Goal: Find specific page/section: Find specific page/section

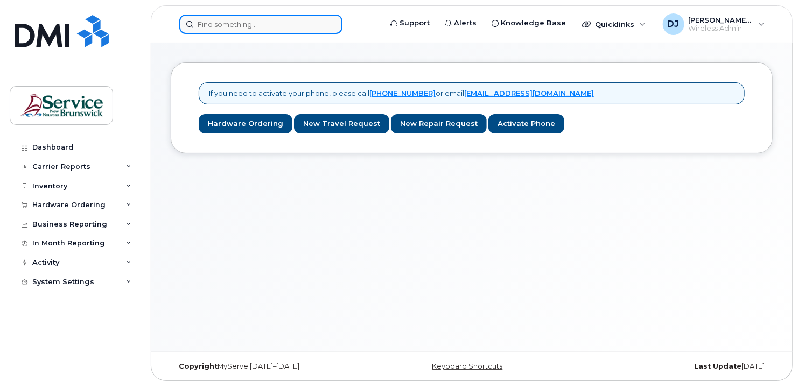
click at [276, 17] on input at bounding box center [260, 24] width 163 height 19
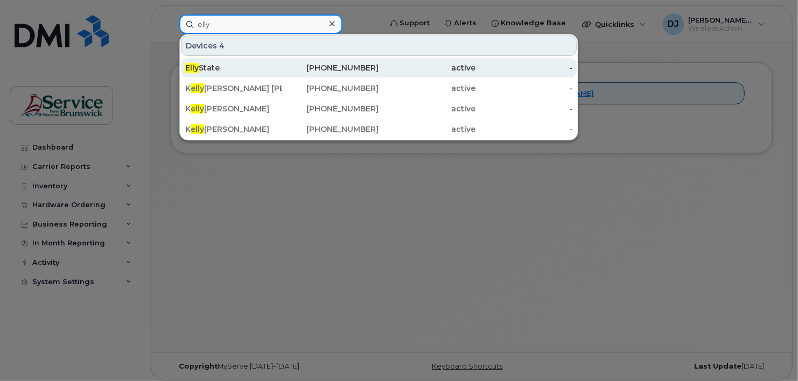
type input "elly"
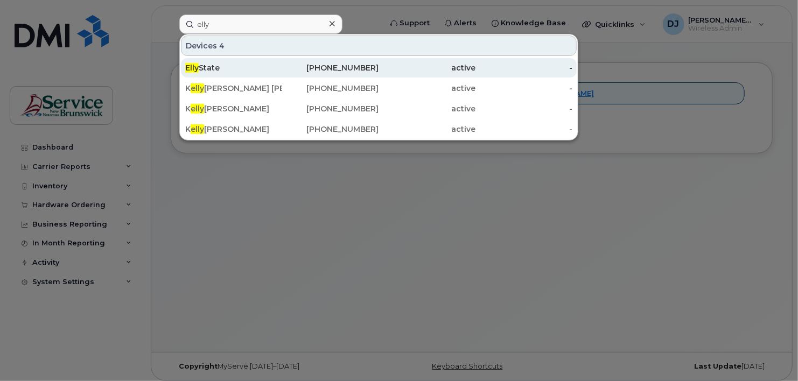
click at [250, 69] on div "Elly State" at bounding box center [233, 67] width 97 height 11
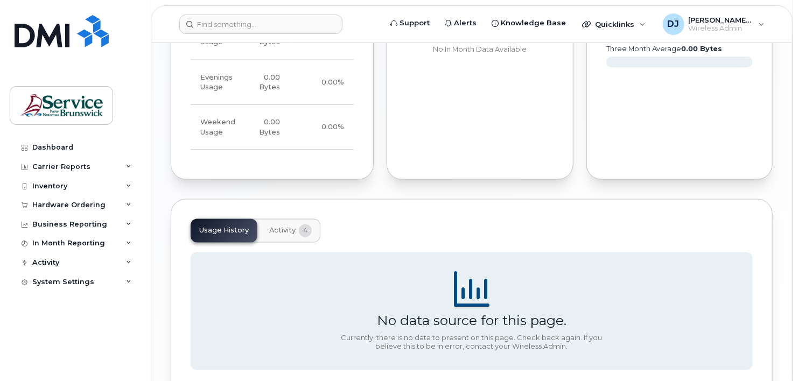
scroll to position [808, 0]
click at [289, 228] on span "Activity" at bounding box center [282, 230] width 26 height 9
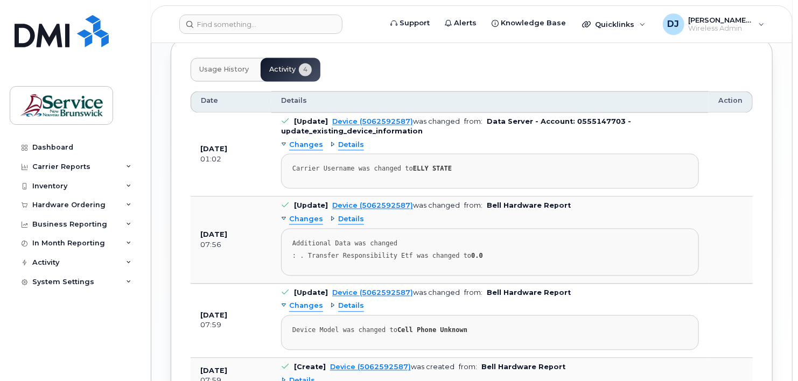
scroll to position [969, 0]
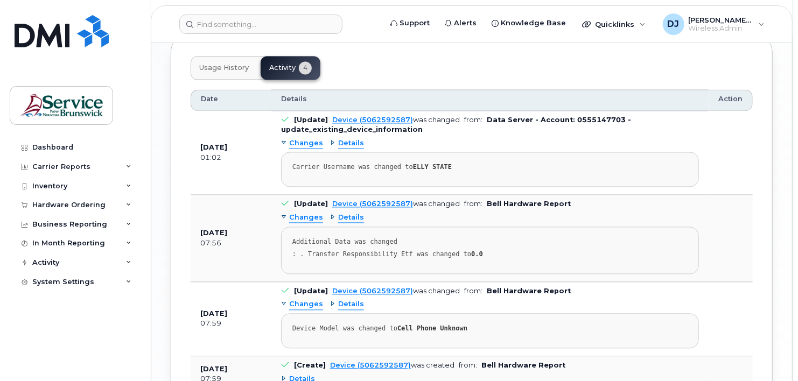
click at [230, 67] on span "Usage History" at bounding box center [224, 68] width 50 height 9
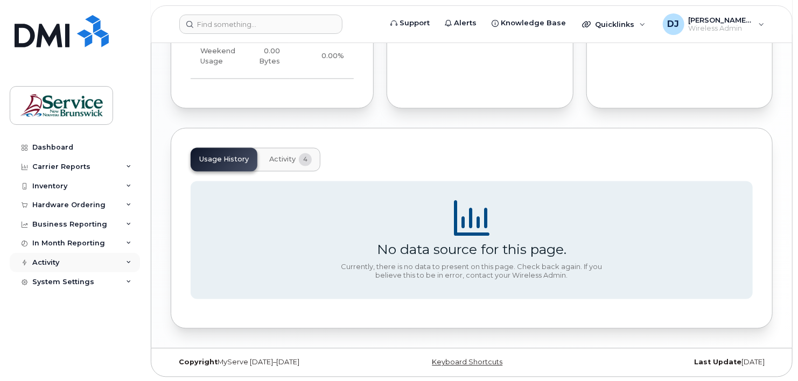
click at [129, 258] on div "Activity" at bounding box center [75, 262] width 130 height 19
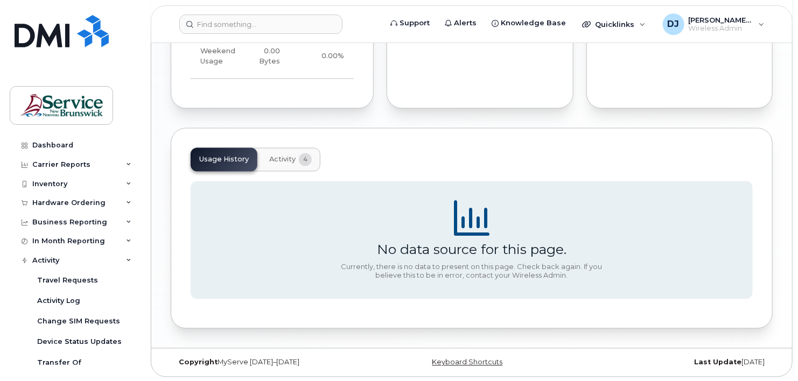
scroll to position [0, 0]
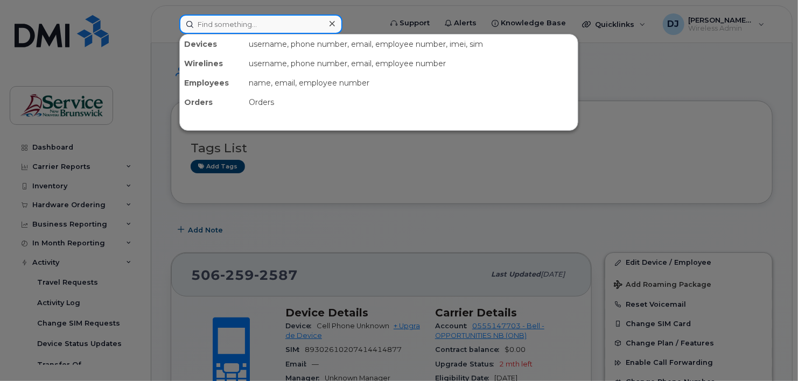
click at [245, 21] on input at bounding box center [260, 24] width 163 height 19
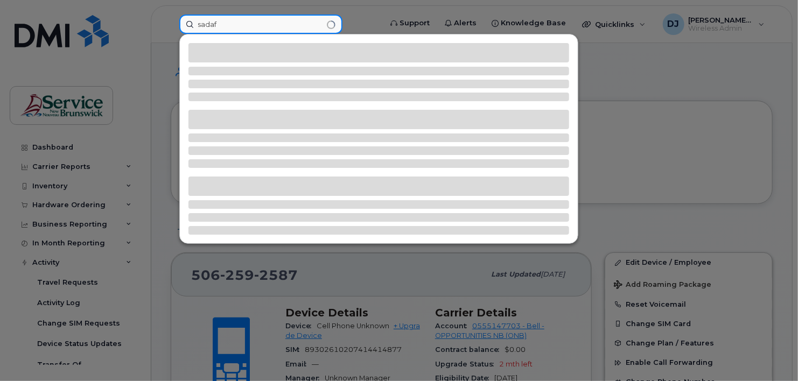
type input "sadaf"
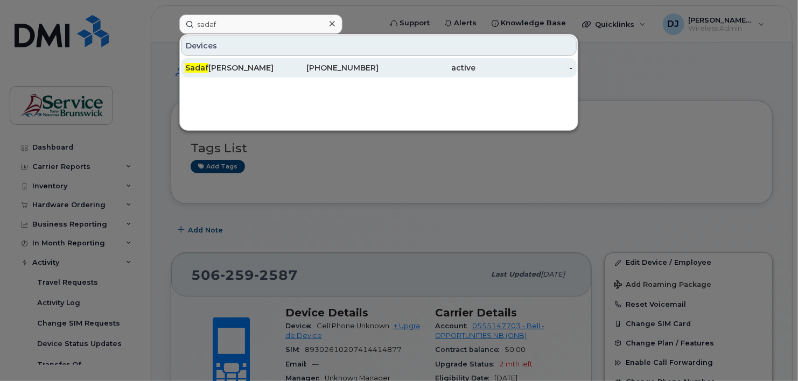
click at [259, 60] on div "[PERSON_NAME]" at bounding box center [233, 67] width 97 height 19
